Goal: Transaction & Acquisition: Purchase product/service

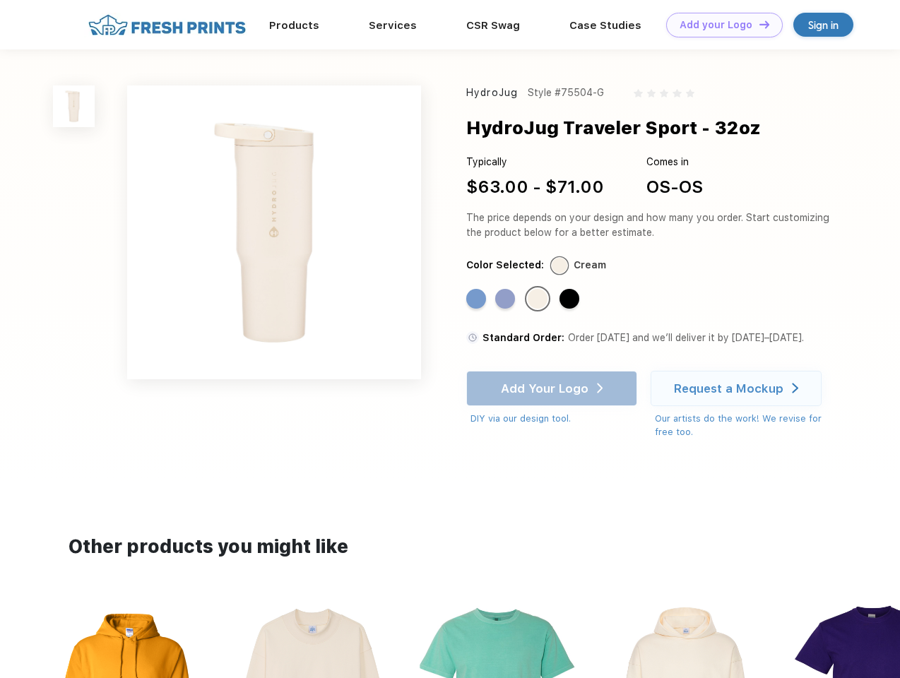
click at [719, 25] on link "Add your Logo Design Tool" at bounding box center [724, 25] width 117 height 25
click at [0, 0] on div "Design Tool" at bounding box center [0, 0] width 0 height 0
click at [758, 24] on link "Add your Logo Design Tool" at bounding box center [724, 25] width 117 height 25
click at [74, 106] on img at bounding box center [74, 106] width 42 height 42
click at [478, 300] on div "Standard Color" at bounding box center [476, 299] width 20 height 20
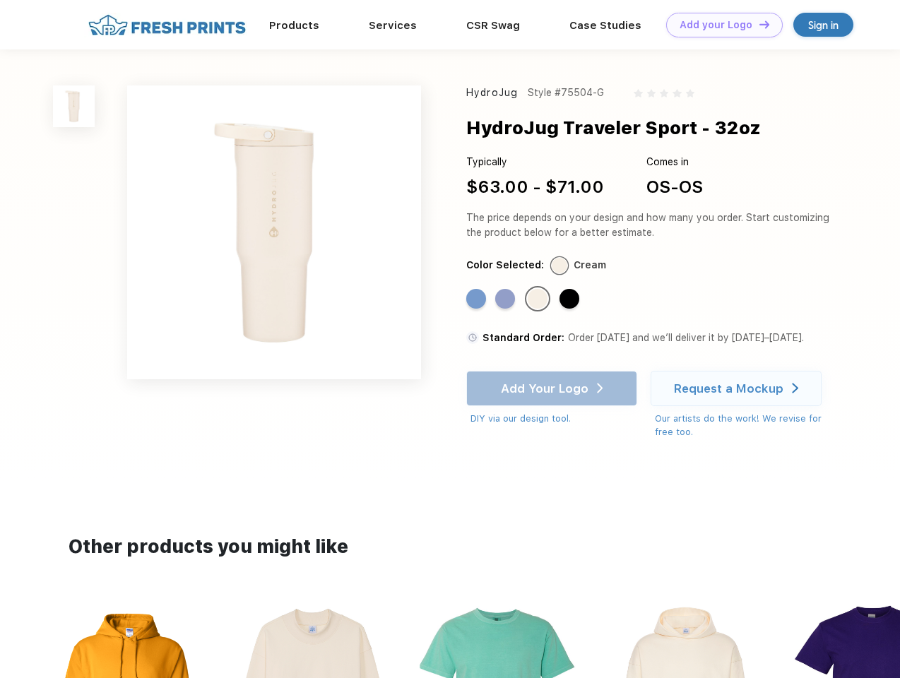
click at [506, 300] on div "Standard Color" at bounding box center [505, 299] width 20 height 20
click at [539, 300] on div "Standard Color" at bounding box center [538, 299] width 20 height 20
click at [571, 300] on div "Standard Color" at bounding box center [569, 299] width 20 height 20
click at [553, 389] on div "Add Your Logo DIY via our design tool. Ah shoot! This product isn't up in our d…" at bounding box center [551, 398] width 171 height 55
click at [738, 389] on div "Request a Mockup" at bounding box center [728, 388] width 109 height 14
